Goal: Task Accomplishment & Management: Use online tool/utility

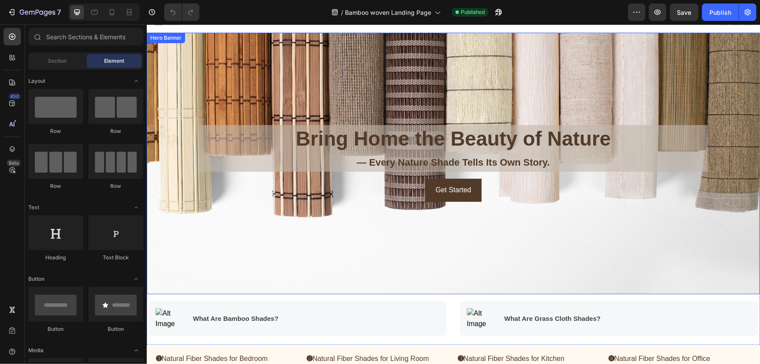
scroll to position [118, 0]
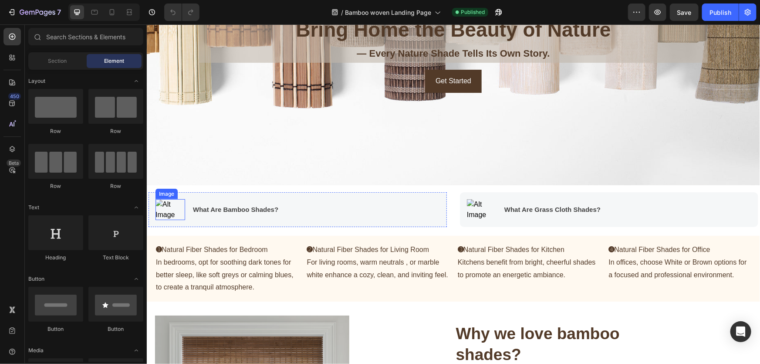
click at [172, 213] on img at bounding box center [170, 209] width 30 height 21
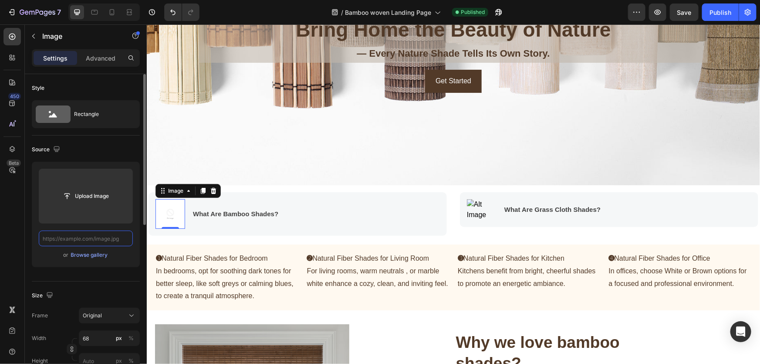
scroll to position [0, 0]
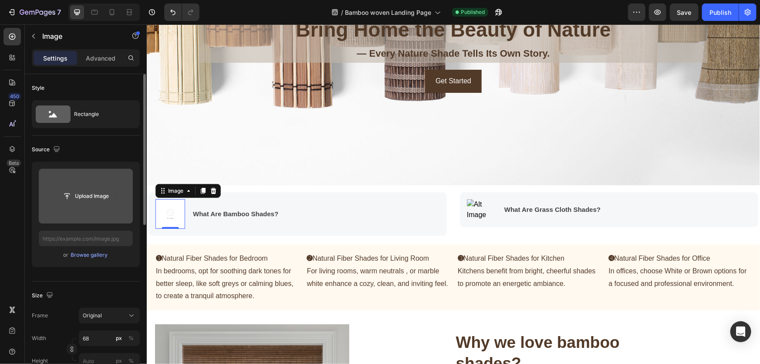
click at [86, 197] on input "file" at bounding box center [86, 196] width 60 height 15
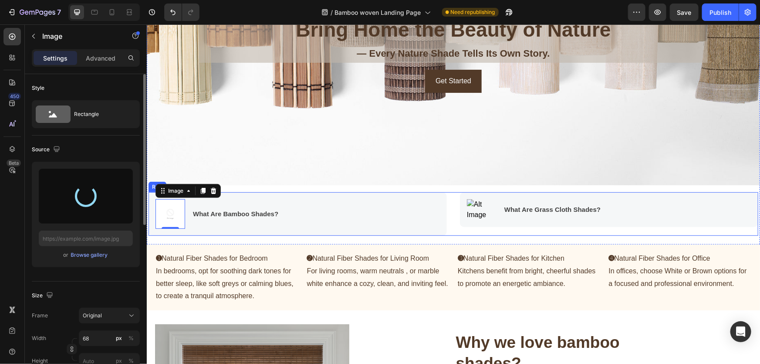
type input "[URL][DOMAIN_NAME]"
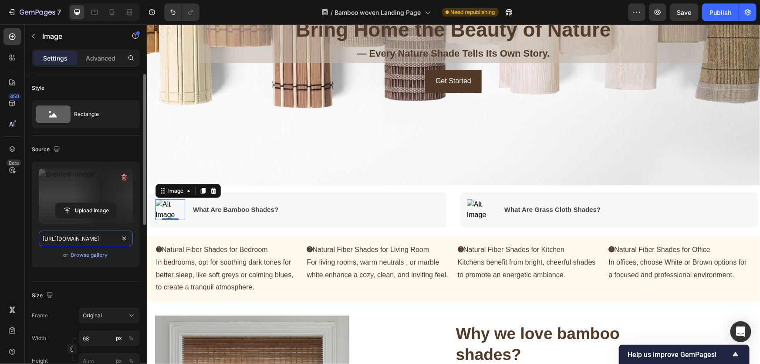
drag, startPoint x: 125, startPoint y: 235, endPoint x: 106, endPoint y: 238, distance: 19.8
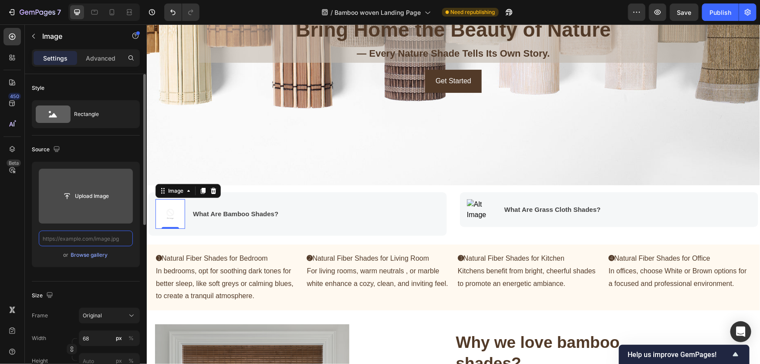
click at [104, 239] on input "text" at bounding box center [86, 238] width 94 height 16
paste input "[URL][DOMAIN_NAME]"
type input "[URL][DOMAIN_NAME]"
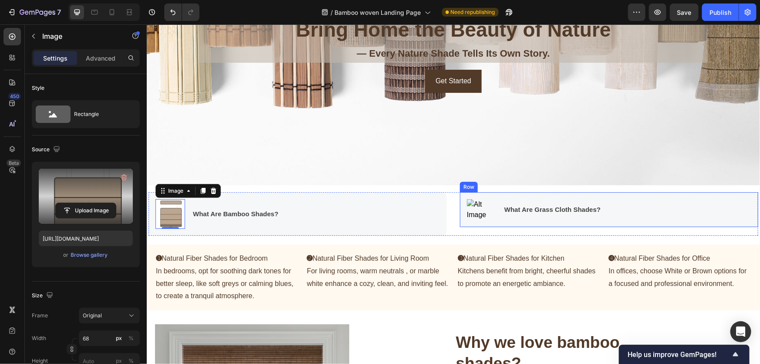
click at [476, 204] on img at bounding box center [481, 209] width 30 height 21
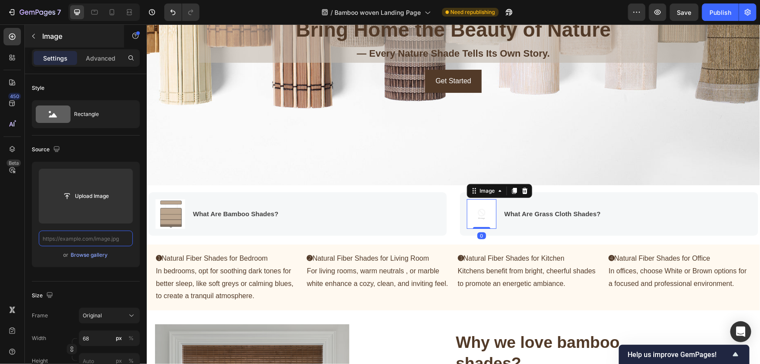
scroll to position [0, 0]
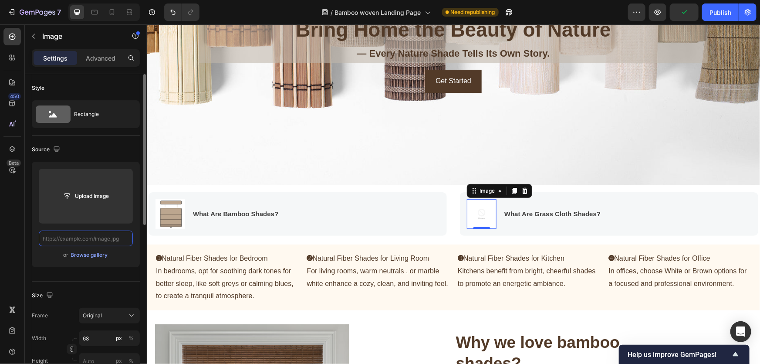
click at [95, 239] on input "text" at bounding box center [86, 238] width 94 height 16
paste input "[URL][DOMAIN_NAME]"
type input "[URL][DOMAIN_NAME]"
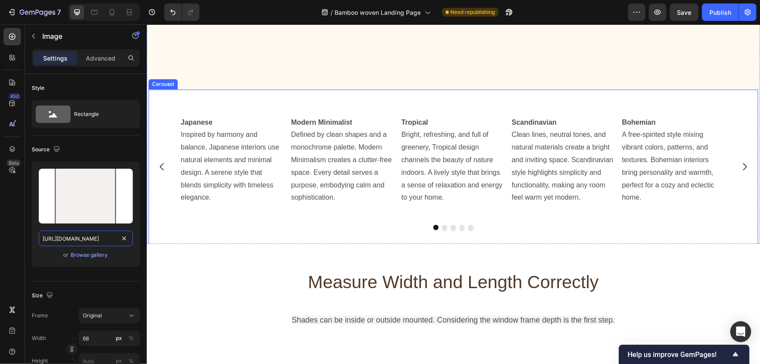
scroll to position [831, 0]
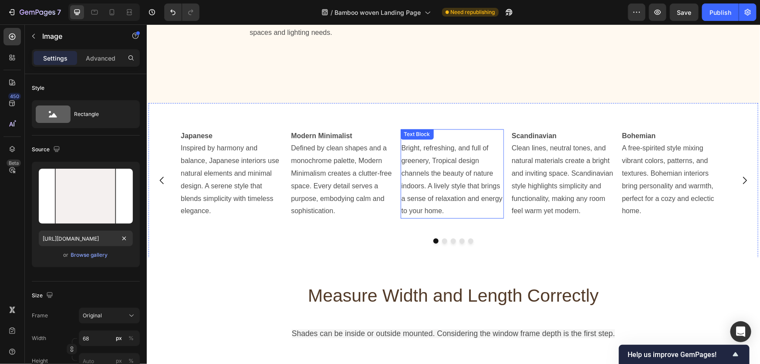
click at [436, 216] on p "Tropical Bright, refreshing, and full of greenery, Tropical design channels the…" at bounding box center [451, 174] width 101 height 88
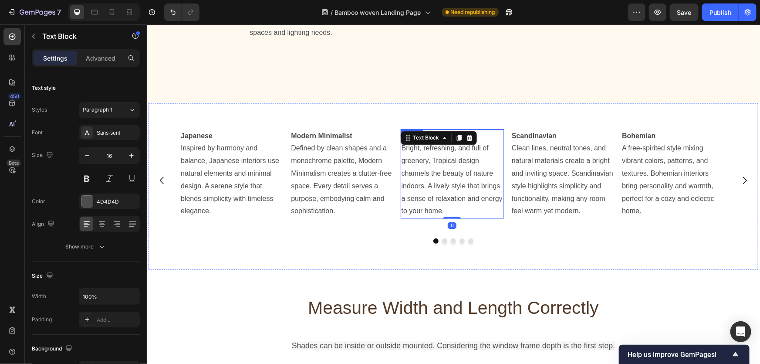
click at [408, 129] on img at bounding box center [451, 129] width 103 height 0
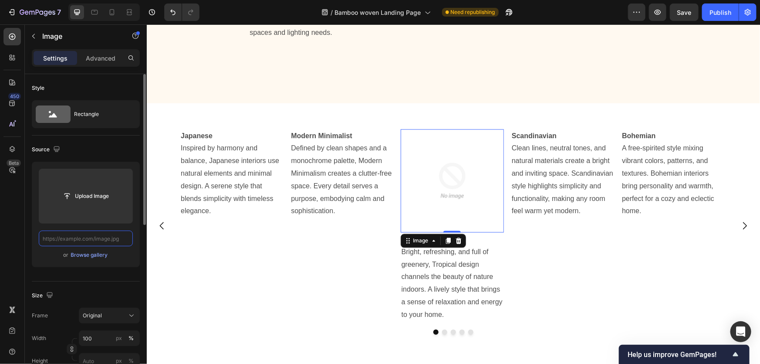
scroll to position [0, 0]
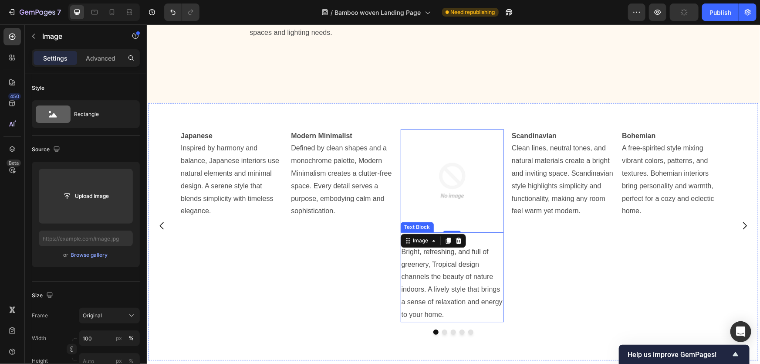
click at [448, 280] on p "Tropical Bright, refreshing, and full of greenery, Tropical design channels the…" at bounding box center [451, 277] width 101 height 88
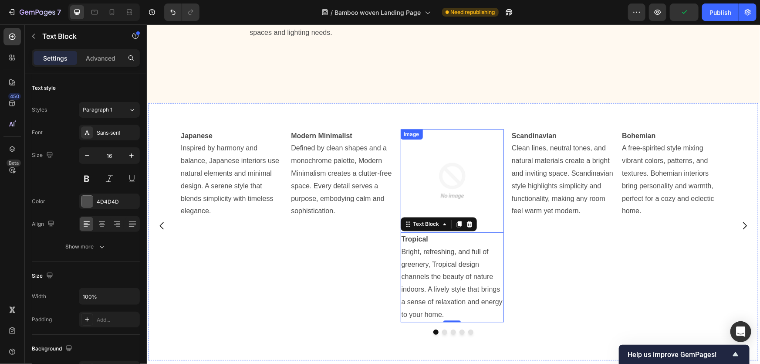
click at [413, 202] on img at bounding box center [451, 180] width 103 height 103
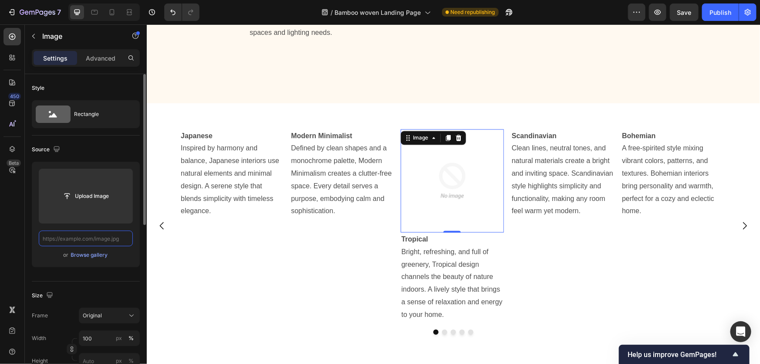
click at [105, 241] on input "text" at bounding box center [86, 238] width 94 height 16
paste input "[URL][DOMAIN_NAME]"
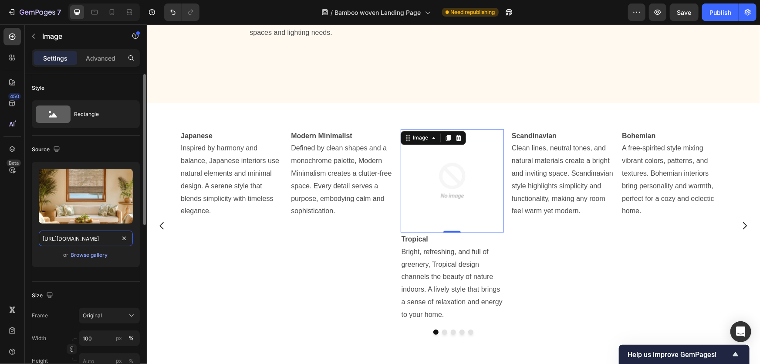
scroll to position [0, 248]
type input "[URL][DOMAIN_NAME]"
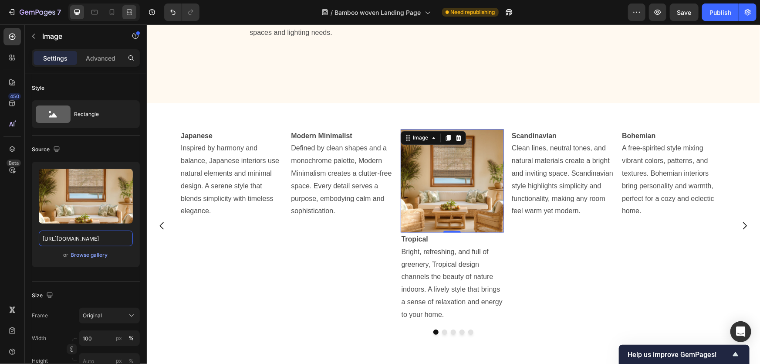
scroll to position [0, 0]
click at [652, 196] on p "Bohemian A free-spirited style mixing vibrant colors, patterns, and textures. B…" at bounding box center [672, 180] width 101 height 100
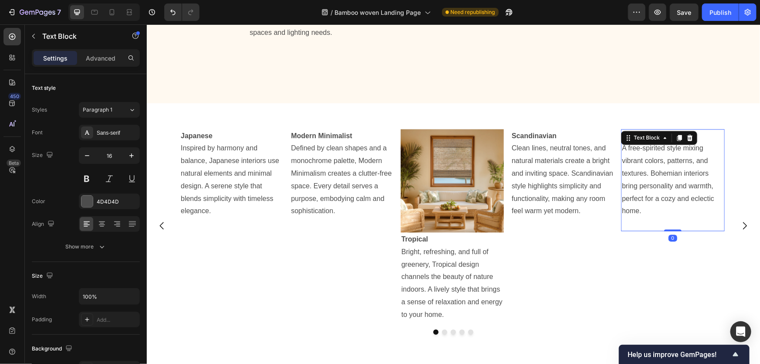
click at [625, 129] on img at bounding box center [672, 129] width 103 height 0
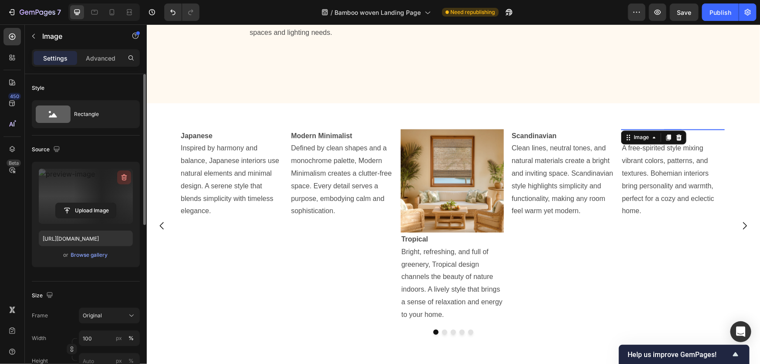
click at [125, 175] on icon "button" at bounding box center [124, 177] width 9 height 9
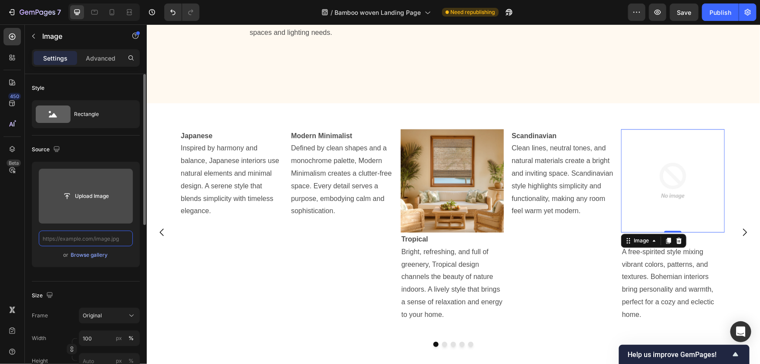
click at [108, 243] on input "text" at bounding box center [86, 238] width 94 height 16
paste input "[URL][DOMAIN_NAME]"
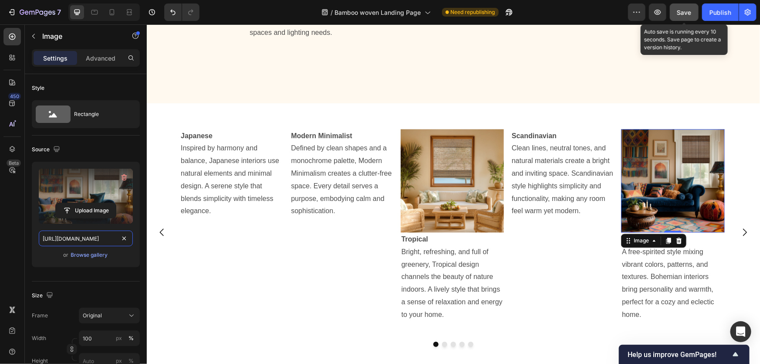
type input "[URL][DOMAIN_NAME]"
click at [683, 13] on icon "button" at bounding box center [684, 12] width 10 height 10
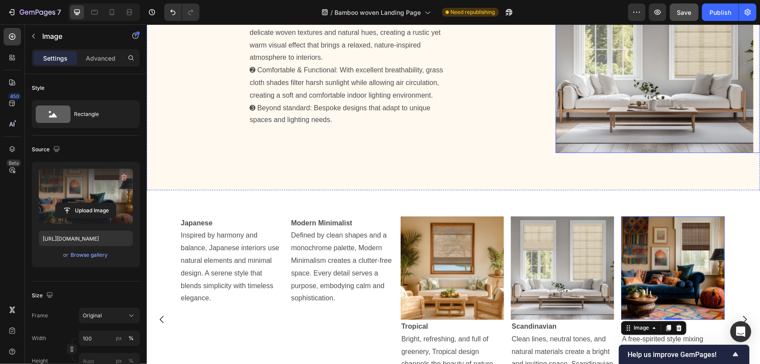
scroll to position [713, 0]
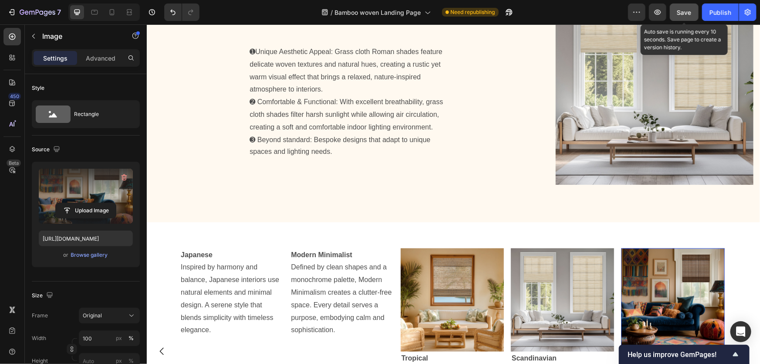
click at [684, 19] on button "Save" at bounding box center [684, 11] width 29 height 17
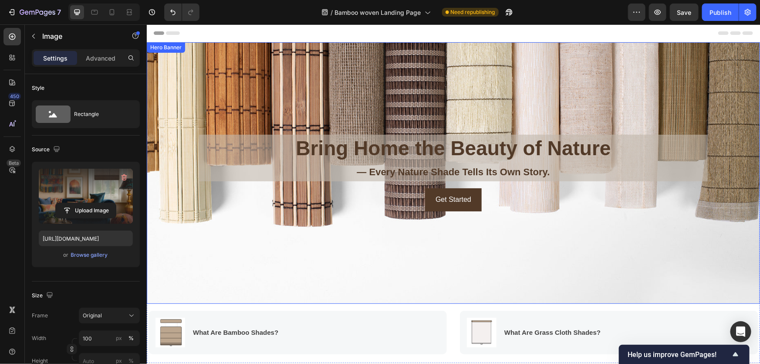
scroll to position [118, 0]
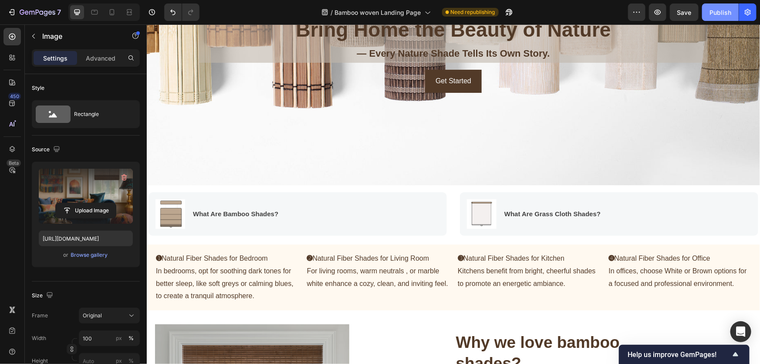
drag, startPoint x: 723, startPoint y: 12, endPoint x: 556, endPoint y: 7, distance: 166.9
click at [723, 12] on div "Publish" at bounding box center [721, 12] width 22 height 9
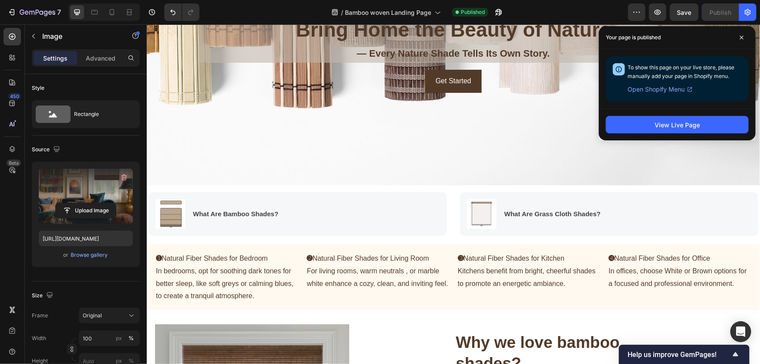
drag, startPoint x: 744, startPoint y: 34, endPoint x: 574, endPoint y: 21, distance: 170.7
click at [744, 34] on span at bounding box center [742, 37] width 14 height 14
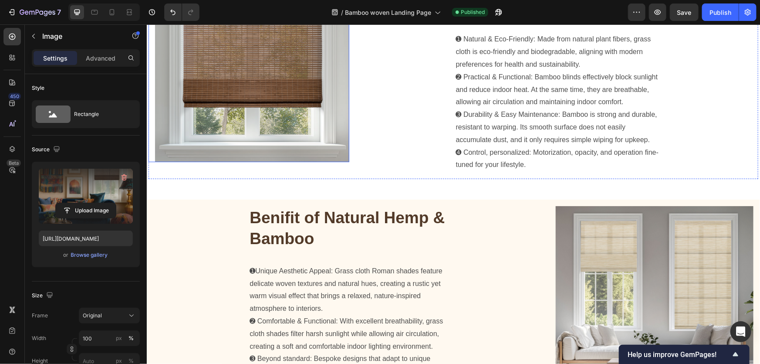
scroll to position [633, 0]
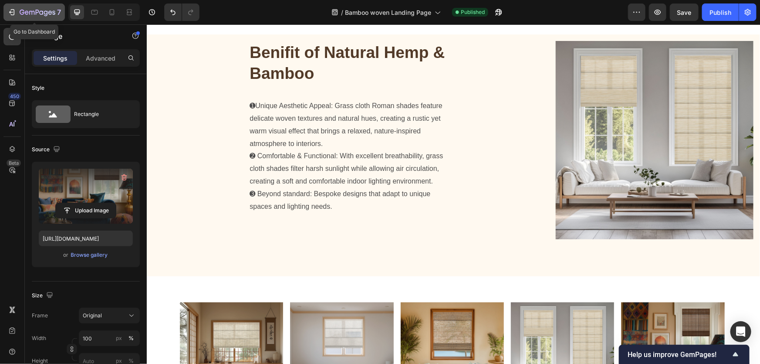
click at [14, 13] on icon "button" at bounding box center [13, 12] width 4 height 6
